Goal: Navigation & Orientation: Find specific page/section

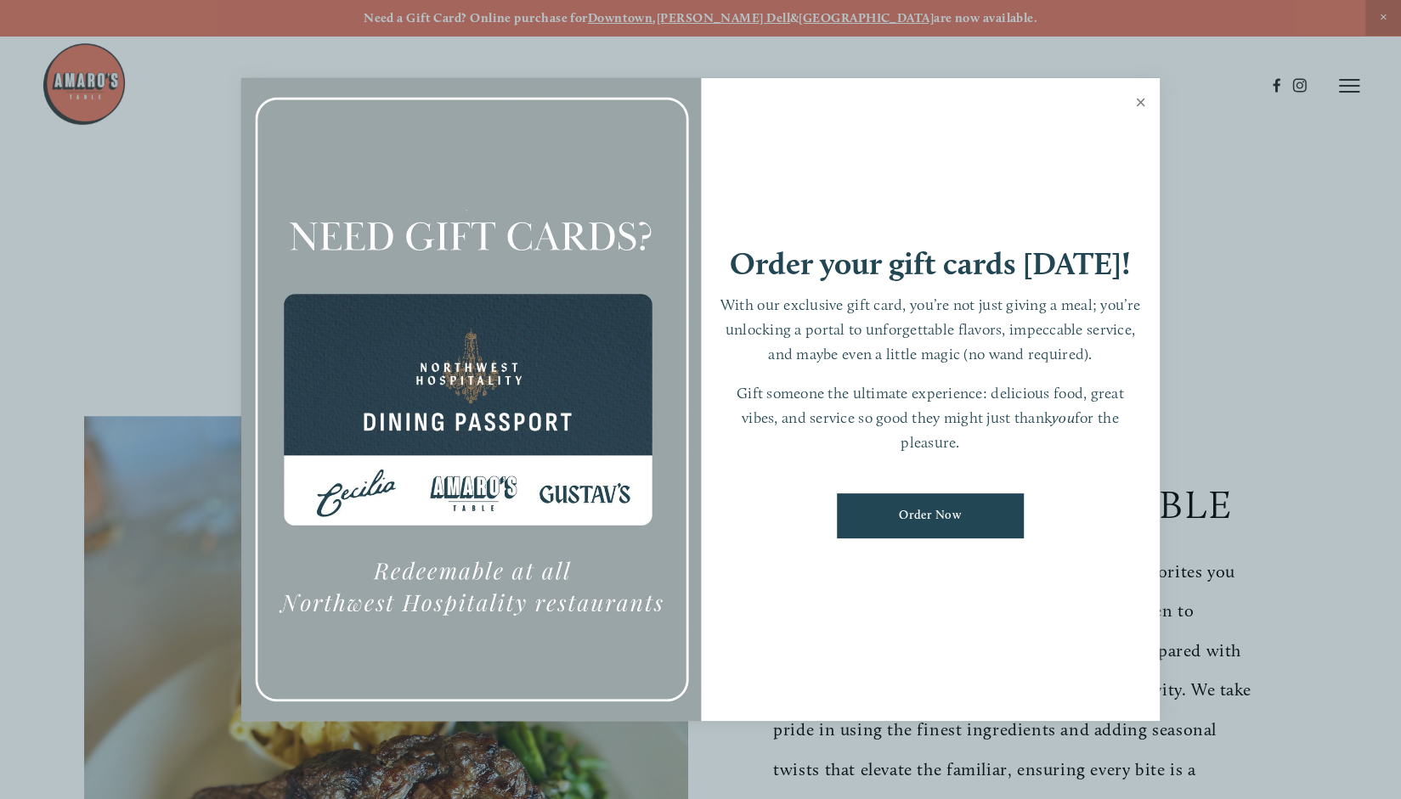
click at [1142, 104] on link "Close" at bounding box center [1140, 105] width 33 height 48
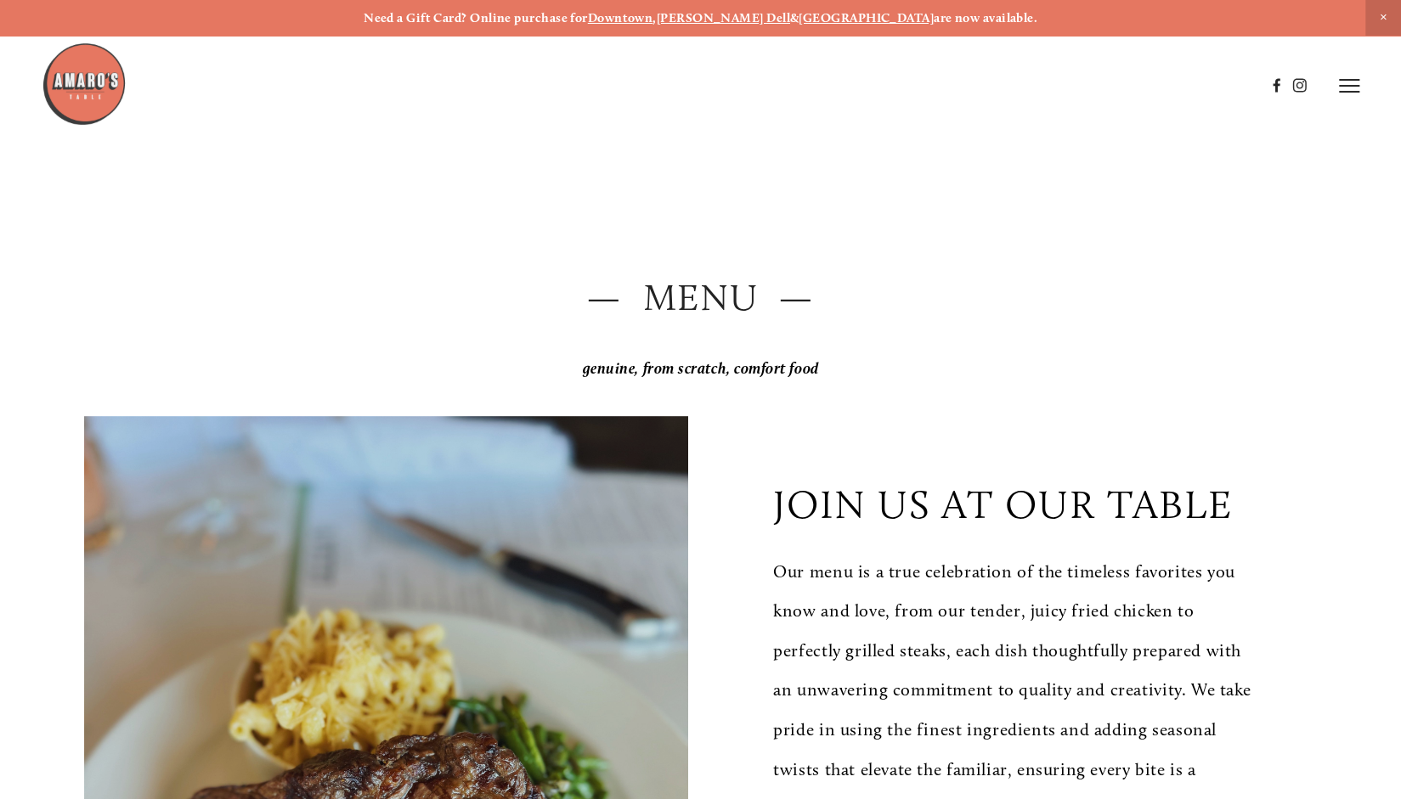
click at [721, 313] on h2 "— Menu —" at bounding box center [700, 298] width 1232 height 52
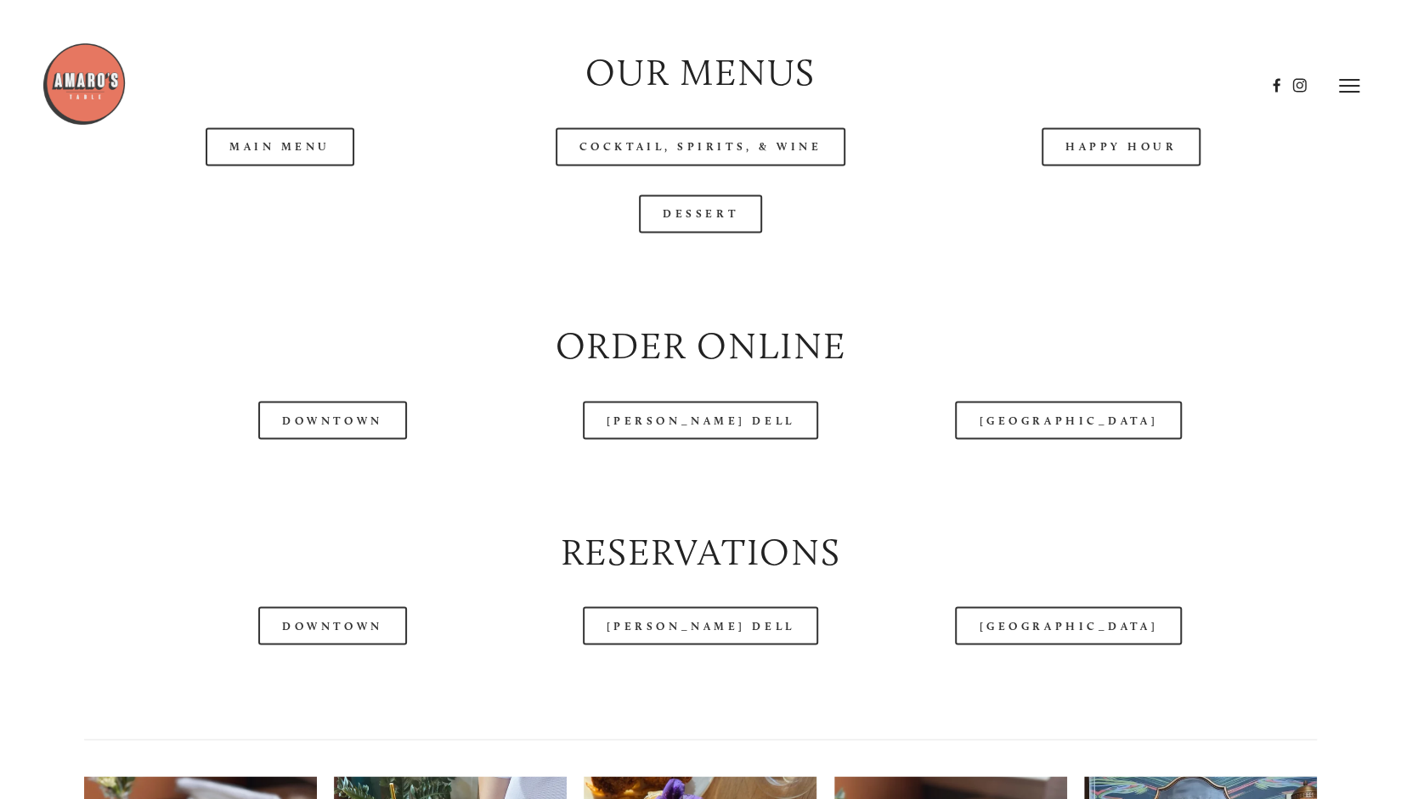
scroll to position [1852, 0]
click at [282, 150] on header "Menu Order Now Visit Gallery 0" at bounding box center [700, 86] width 1316 height 172
click at [288, 159] on header "Menu Order Now Visit Gallery 0" at bounding box center [700, 86] width 1316 height 172
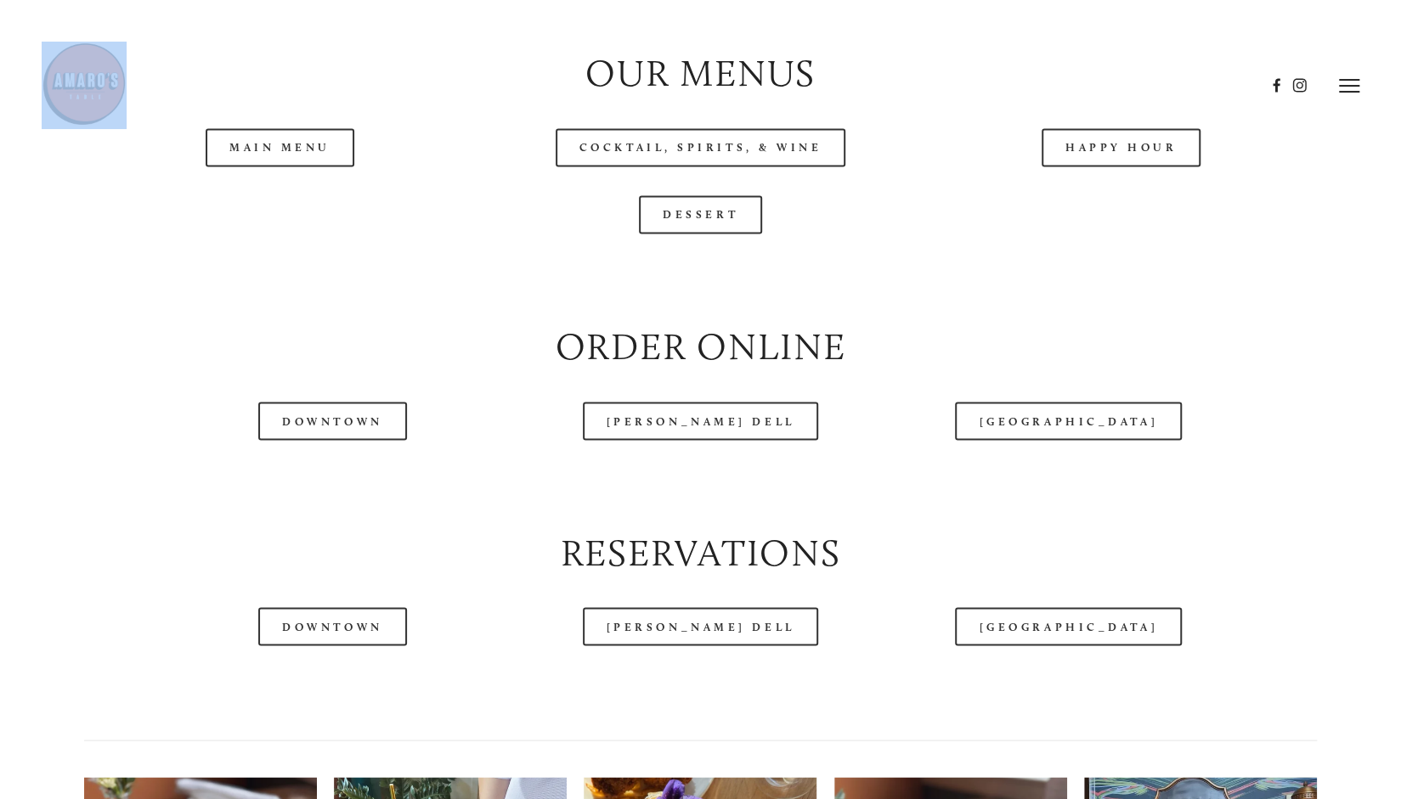
click at [288, 159] on header "Menu Order Now Visit Gallery 0" at bounding box center [700, 86] width 1316 height 172
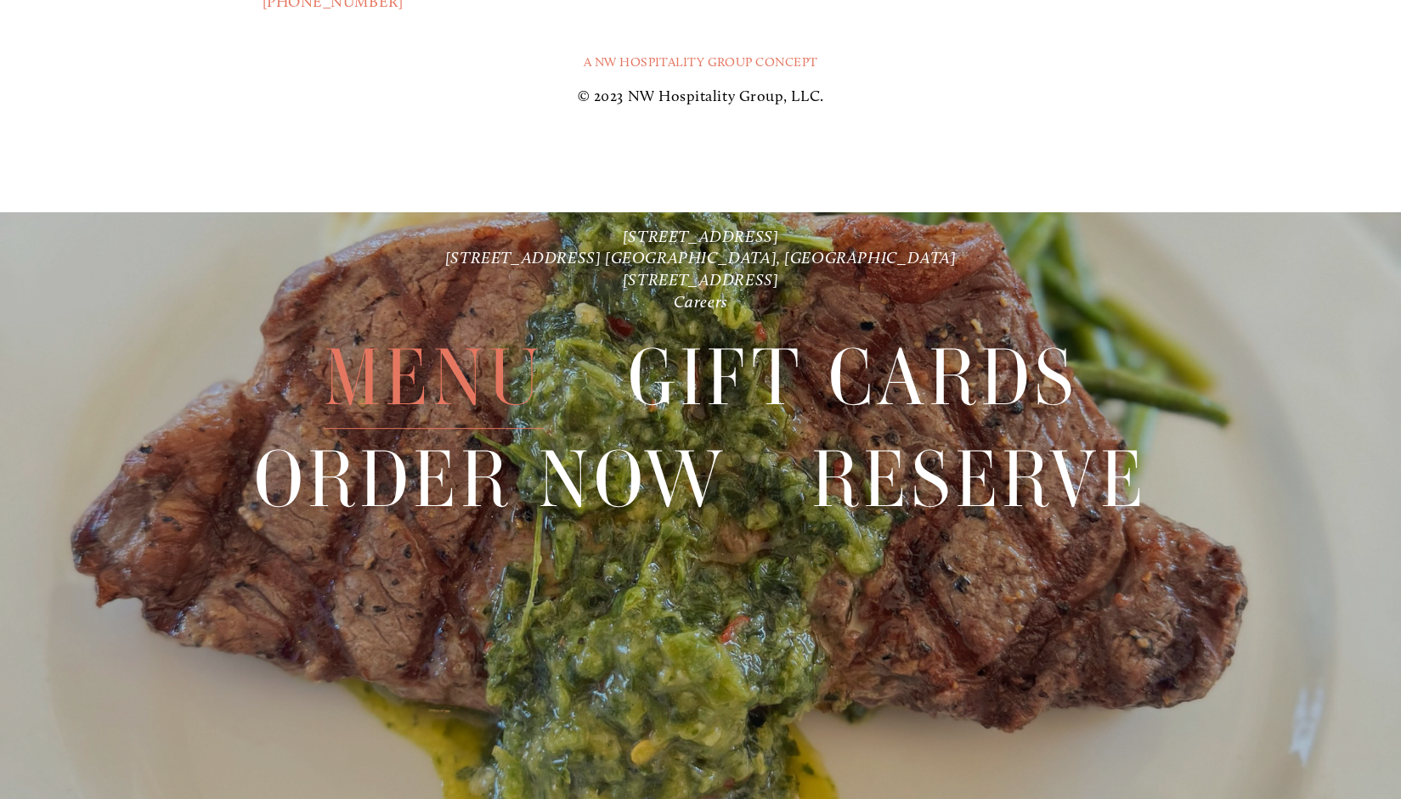
scroll to position [3998, 0]
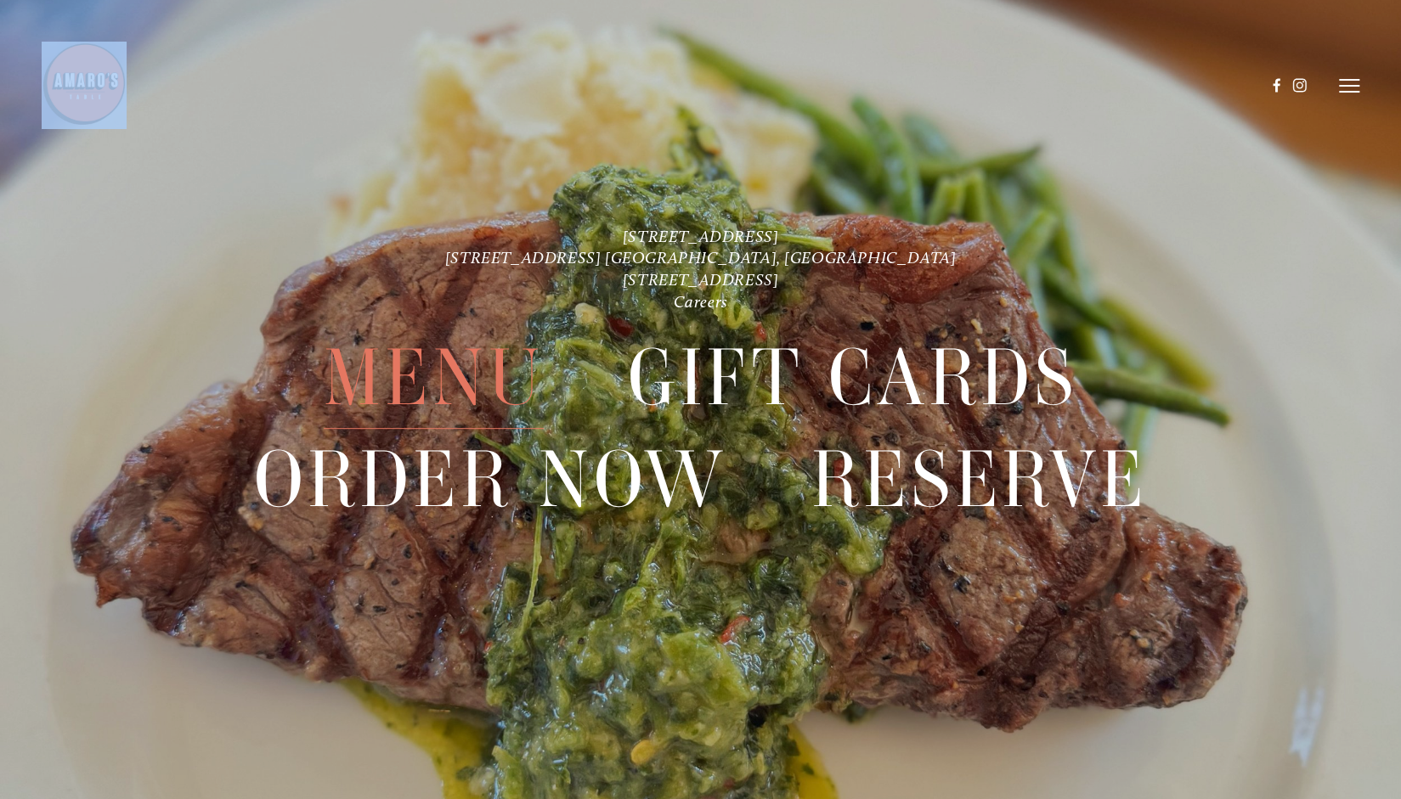
click at [388, 375] on span "Menu" at bounding box center [434, 378] width 221 height 102
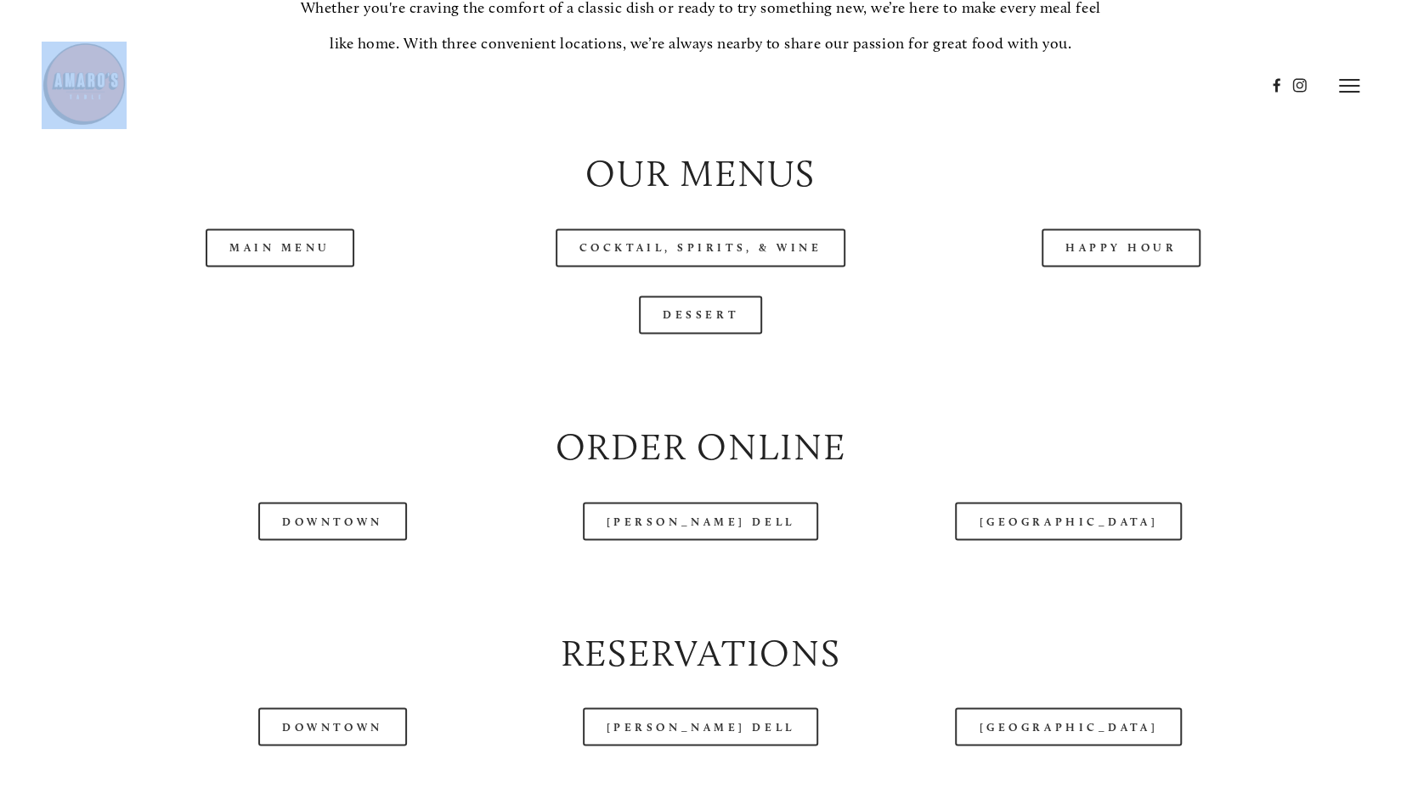
scroll to position [1742, 0]
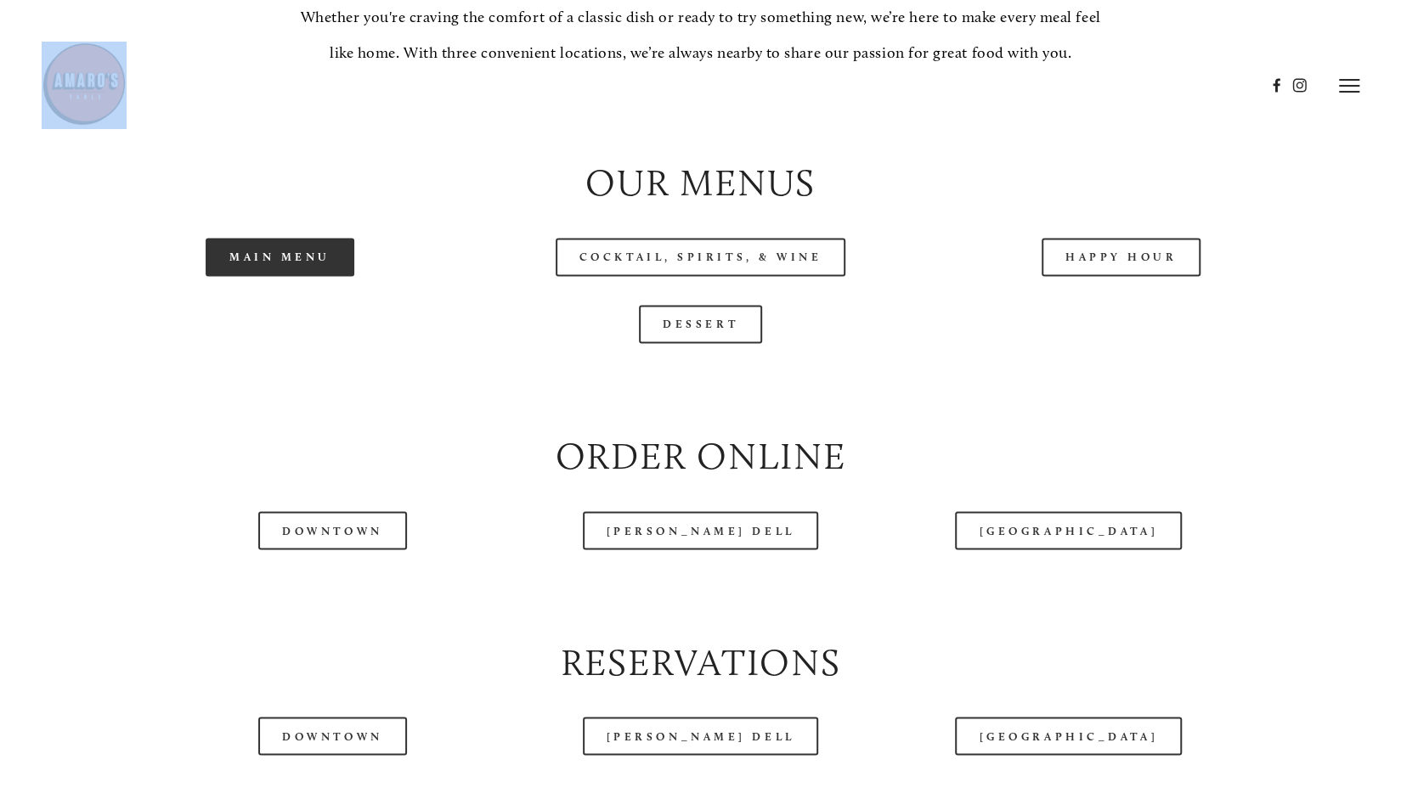
click at [285, 271] on link "Main Menu" at bounding box center [280, 257] width 149 height 38
